Goal: Information Seeking & Learning: Learn about a topic

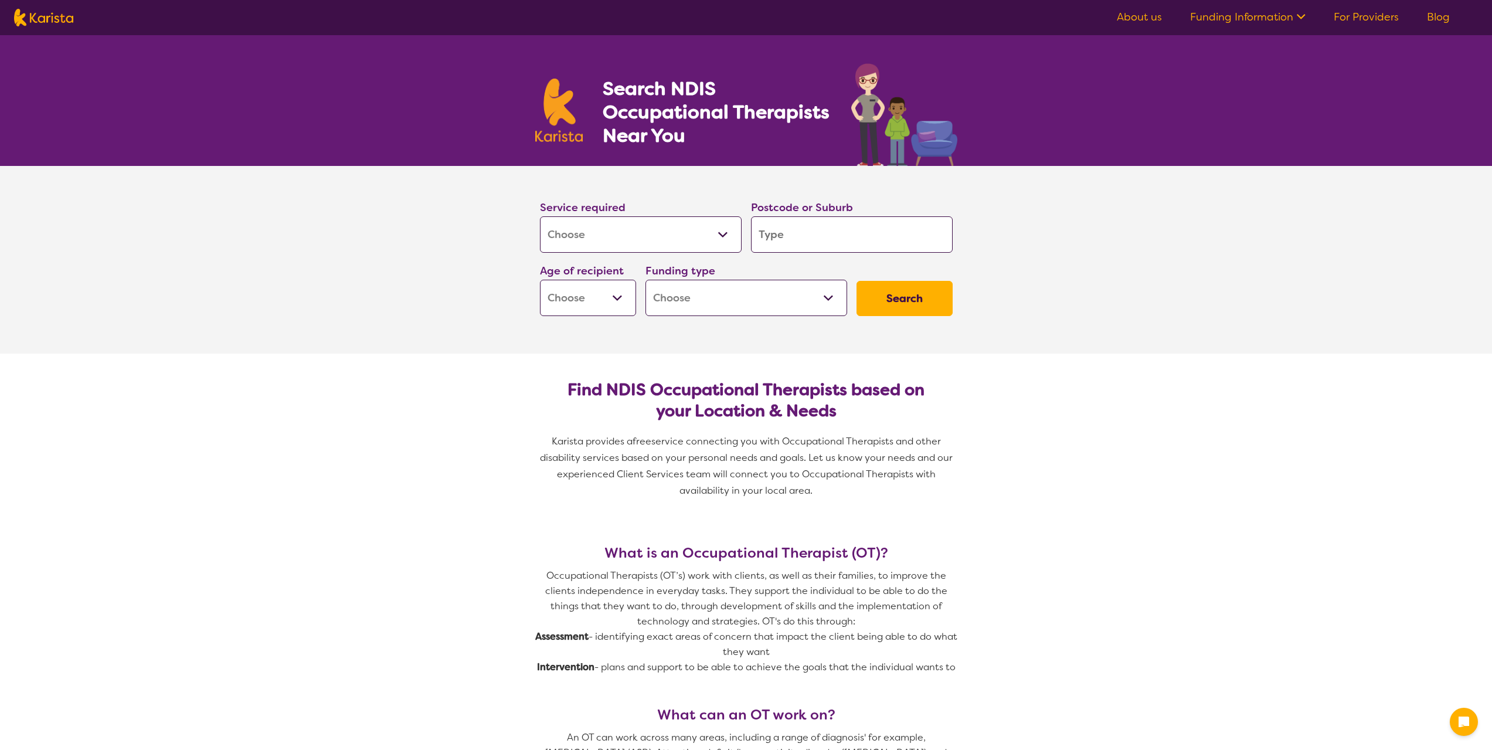
select select "[MEDICAL_DATA]"
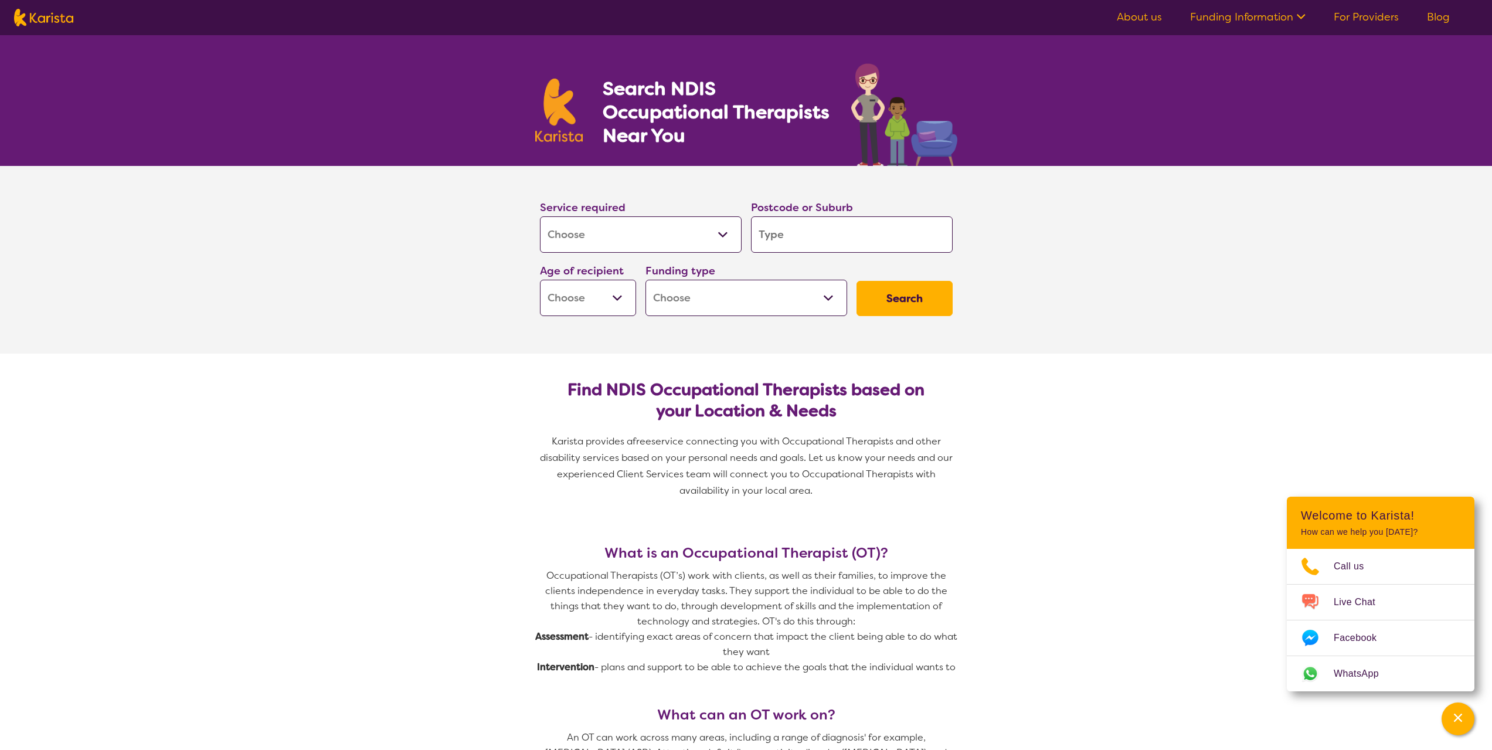
click at [790, 241] on input "search" at bounding box center [852, 234] width 202 height 36
type input "3"
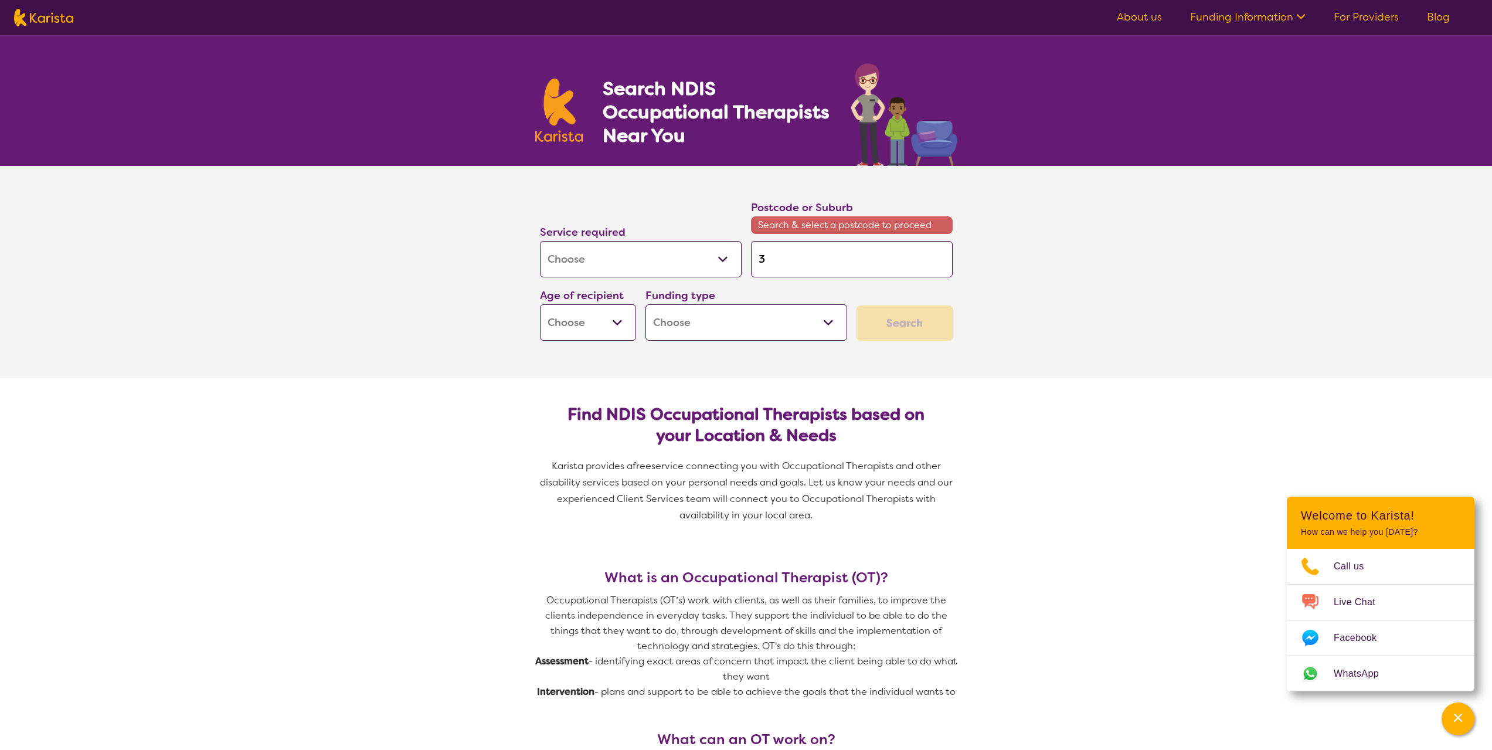
type input "37"
type input "375"
type input "3754"
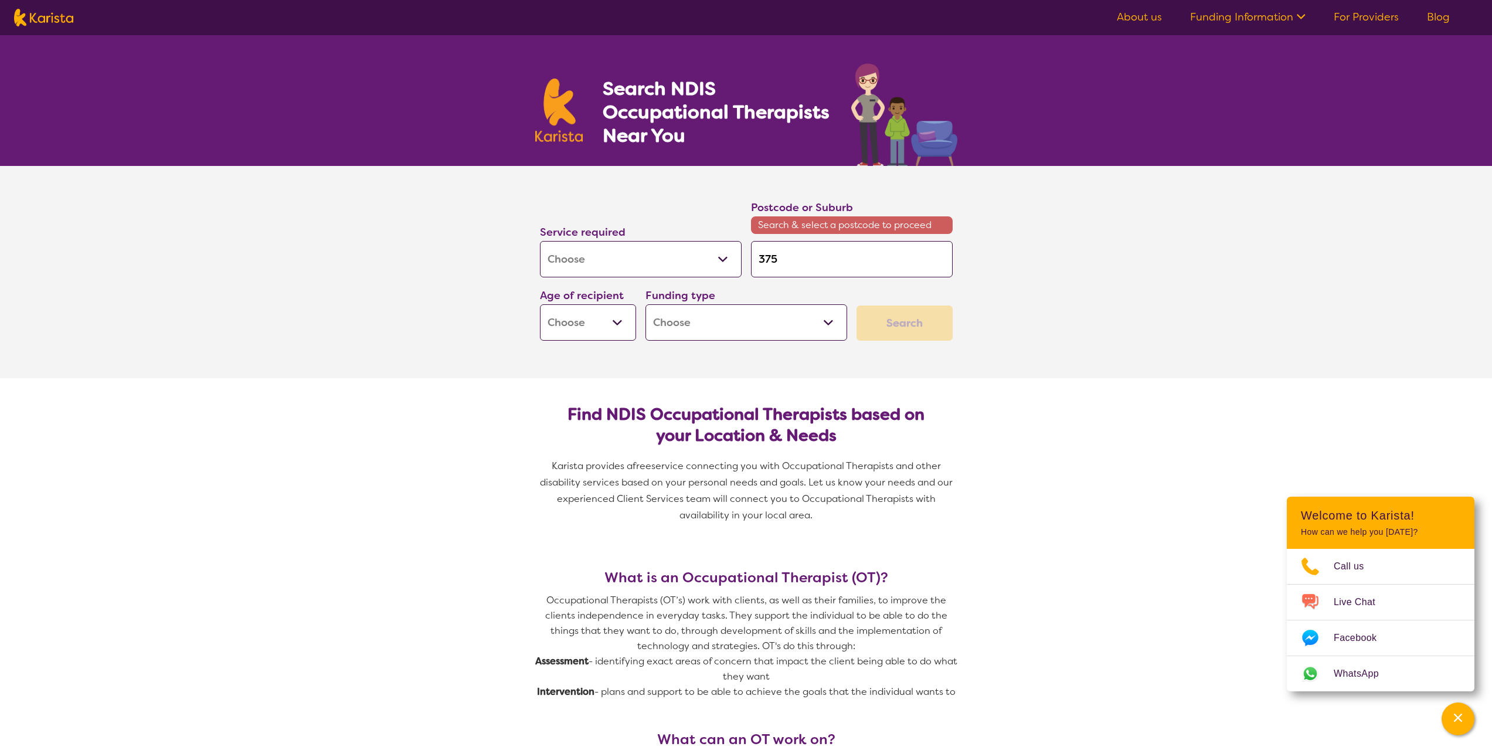
type input "3754"
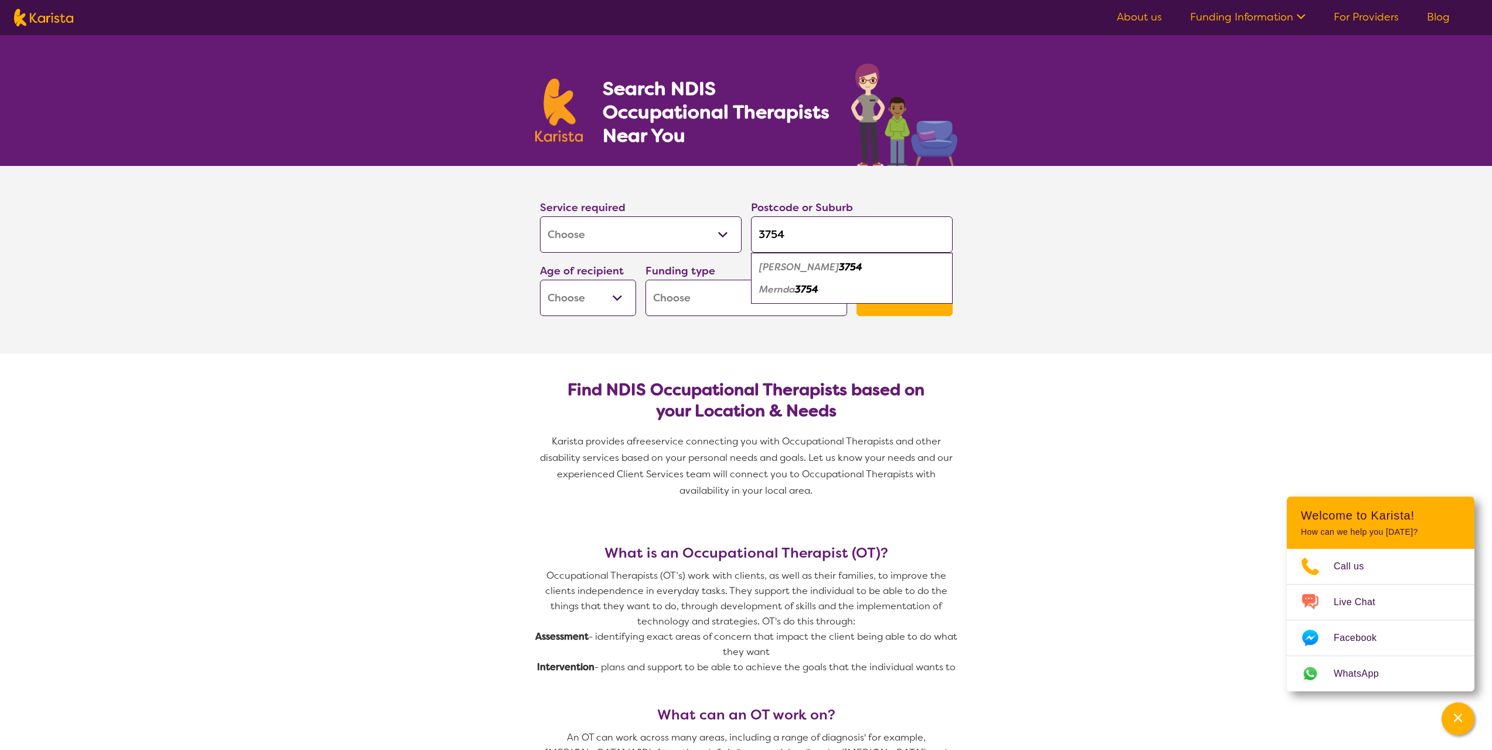
type input "3754"
click at [780, 270] on em "[PERSON_NAME]" at bounding box center [799, 267] width 80 height 12
click at [619, 302] on select "Early Childhood - 0 to 9 Child - 10 to 11 Adolescent - 12 to 17 Adult - 18 to 6…" at bounding box center [588, 298] width 96 height 36
select select "CH"
click at [540, 280] on select "Early Childhood - 0 to 9 Child - 10 to 11 Adolescent - 12 to 17 Adult - 18 to 6…" at bounding box center [588, 298] width 96 height 36
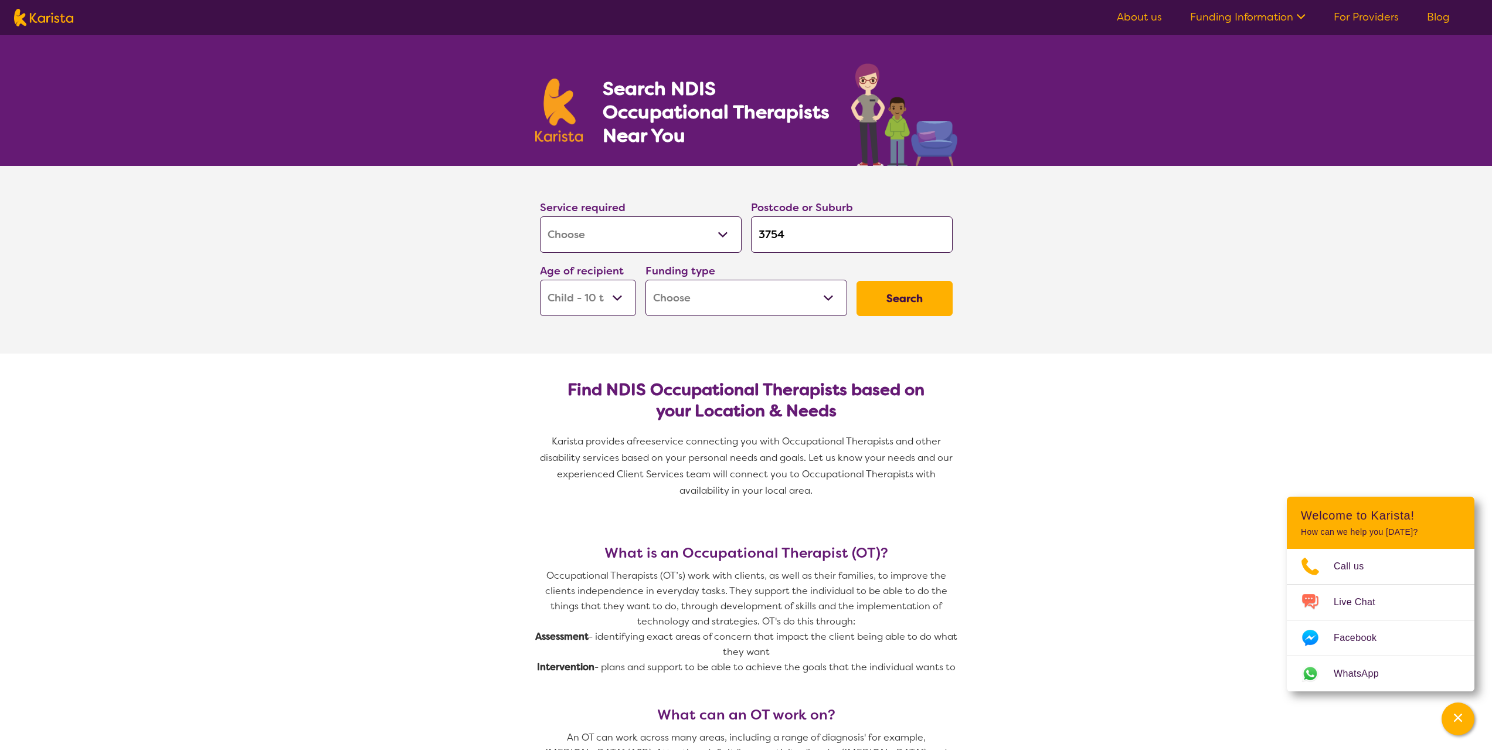
select select "CH"
click at [790, 304] on select "Home Care Package (HCP) National Disability Insurance Scheme (NDIS) I don't know" at bounding box center [746, 298] width 202 height 36
select select "i-don-t-know"
click at [645, 280] on select "Home Care Package (HCP) National Disability Insurance Scheme (NDIS) I don't know" at bounding box center [746, 298] width 202 height 36
select select "i-don-t-know"
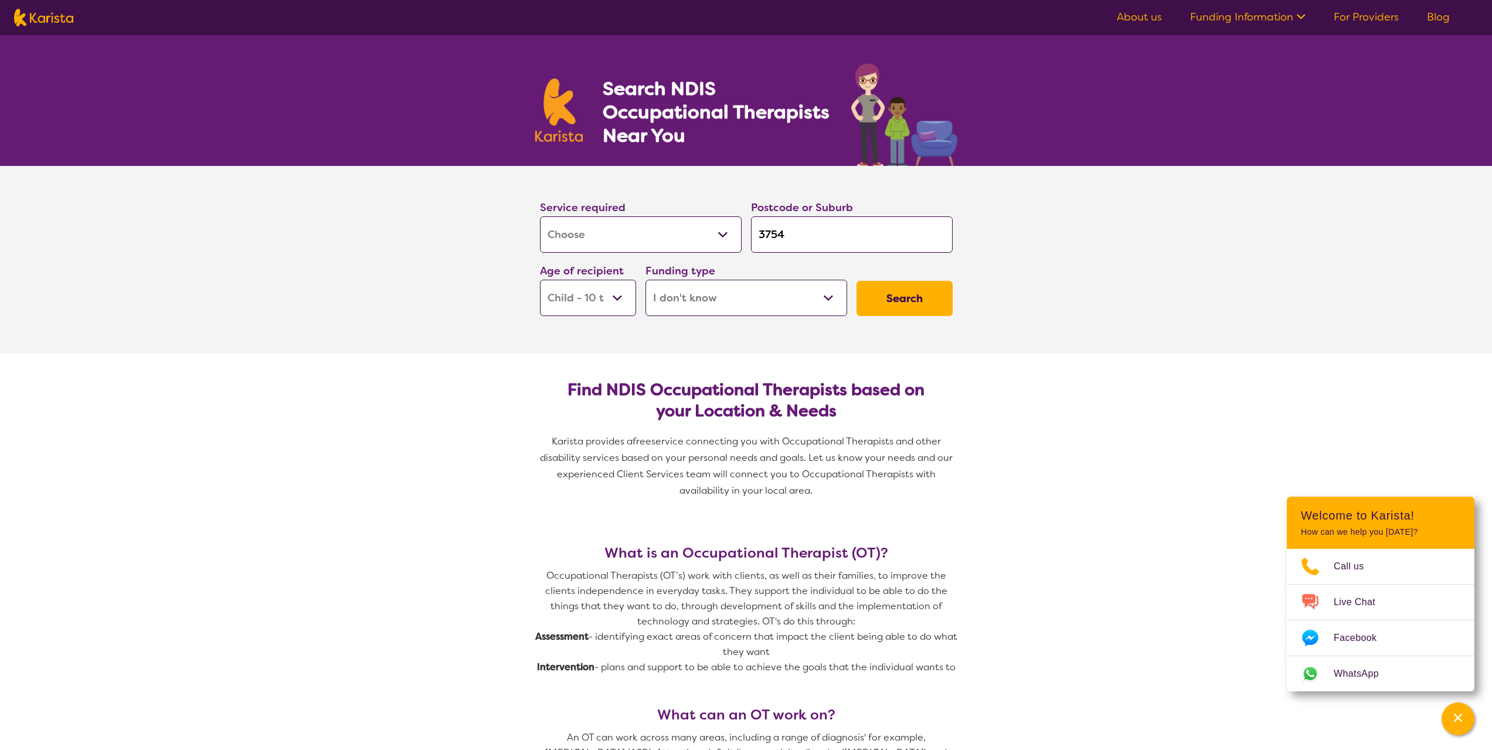
click at [874, 307] on button "Search" at bounding box center [904, 298] width 96 height 35
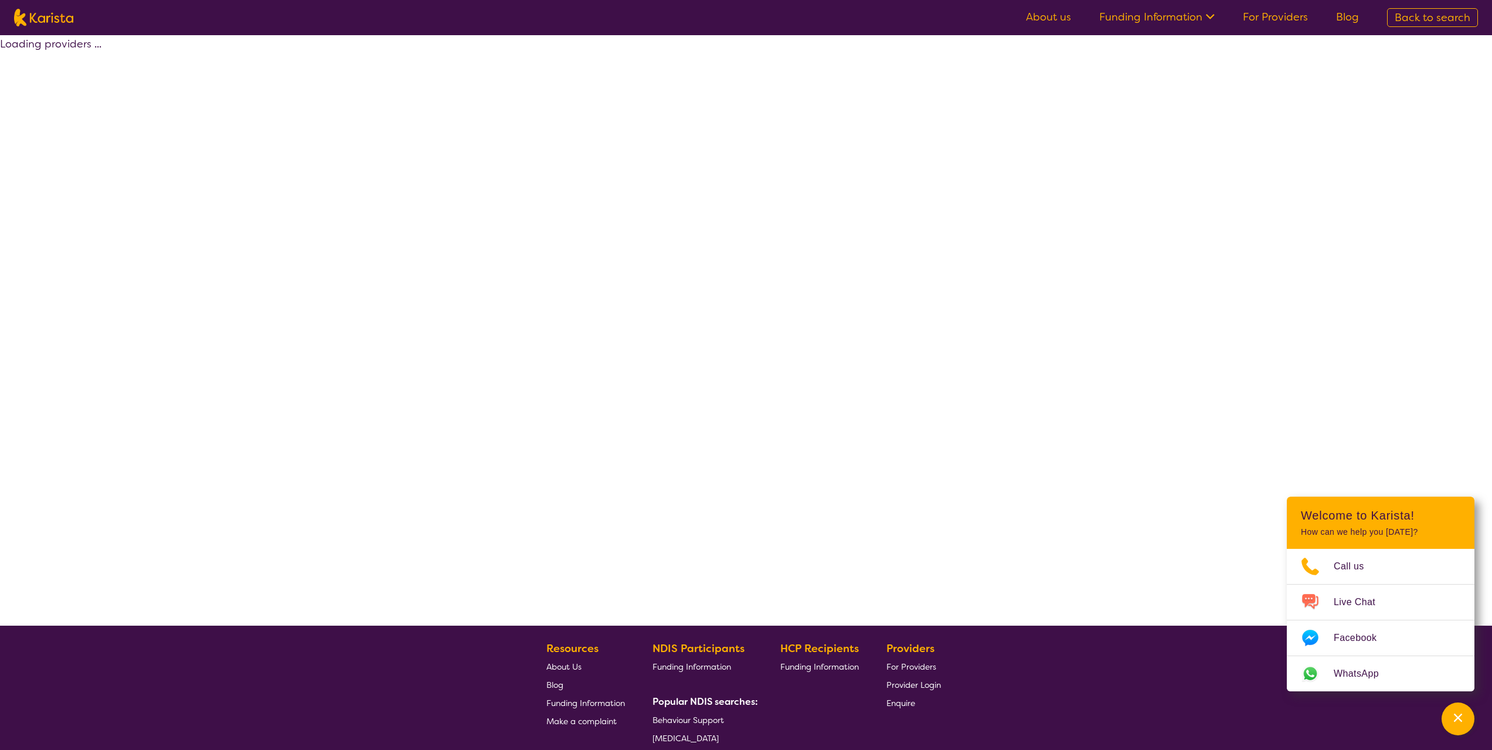
select select "[MEDICAL_DATA]"
select select "CH"
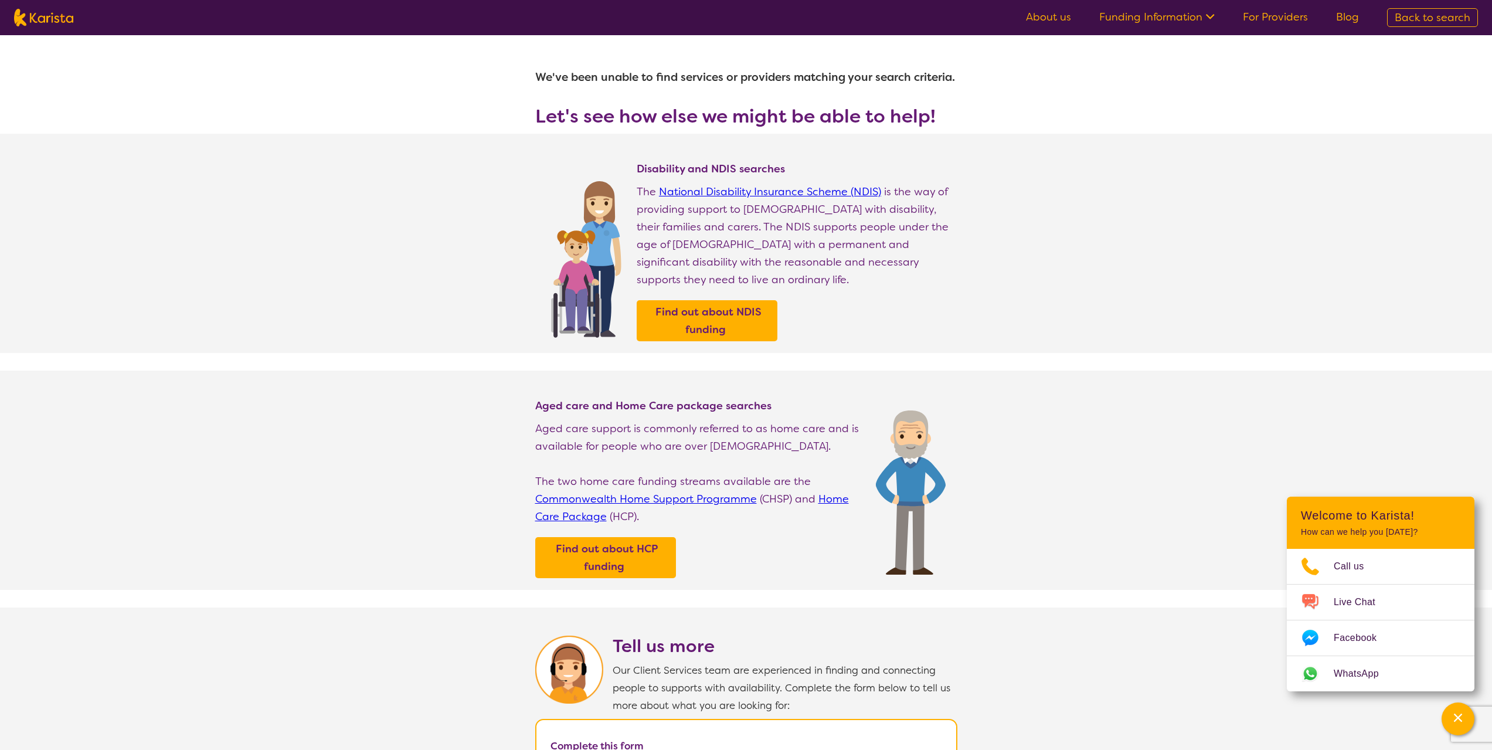
select select "[MEDICAL_DATA]"
select select "CH"
select select "i-don-t-know"
select select "[MEDICAL_DATA]"
select select "CH"
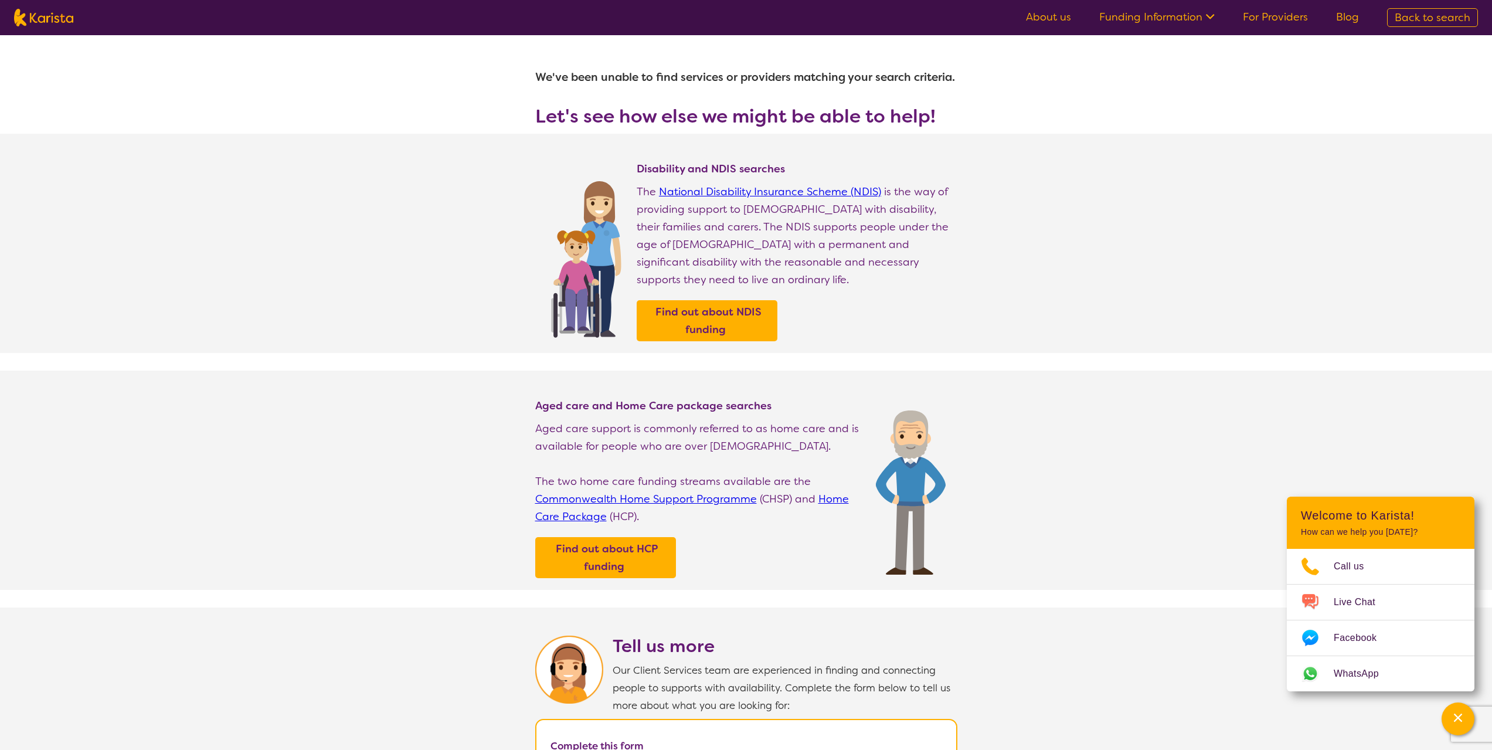
select select "i-don-t-know"
